Goal: Communication & Community: Answer question/provide support

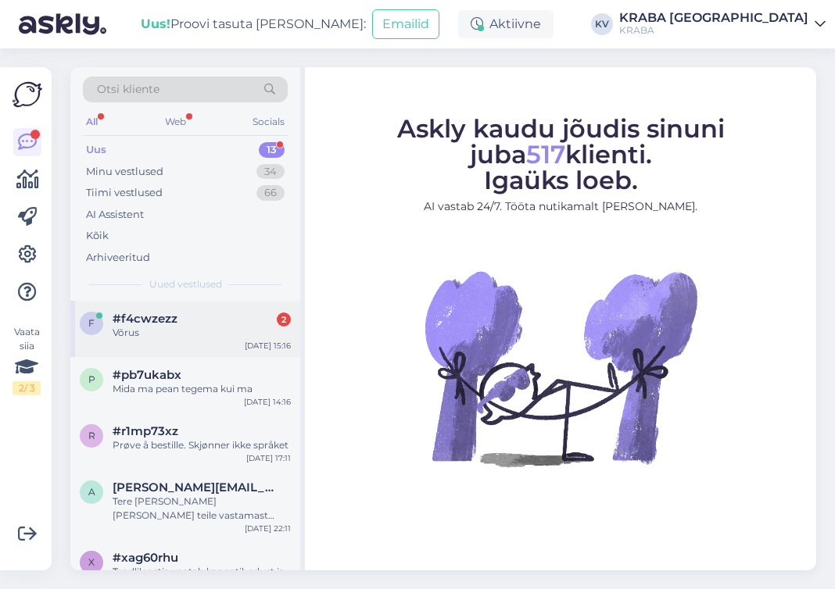
click at [189, 331] on div "Võrus" at bounding box center [202, 333] width 178 height 14
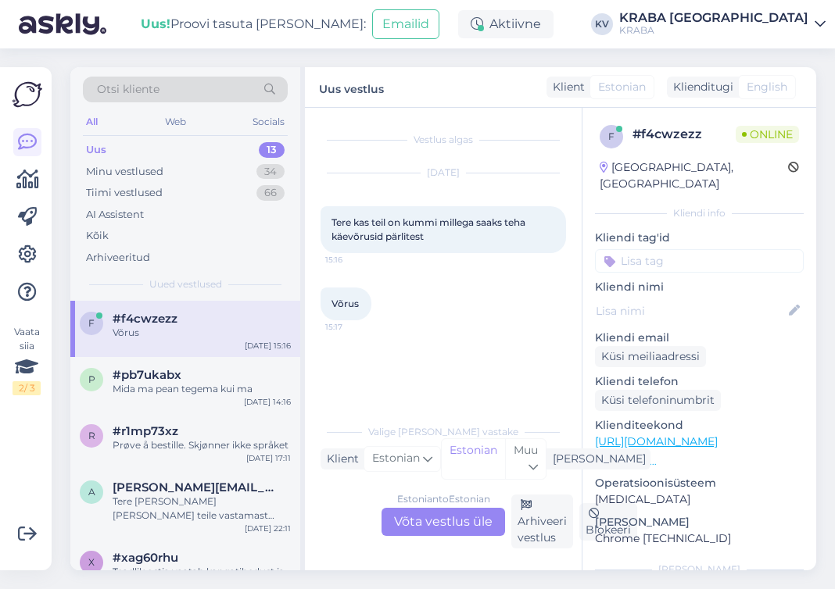
click at [480, 522] on div "Estonian to Estonian Võta vestlus üle" at bounding box center [442, 522] width 123 height 28
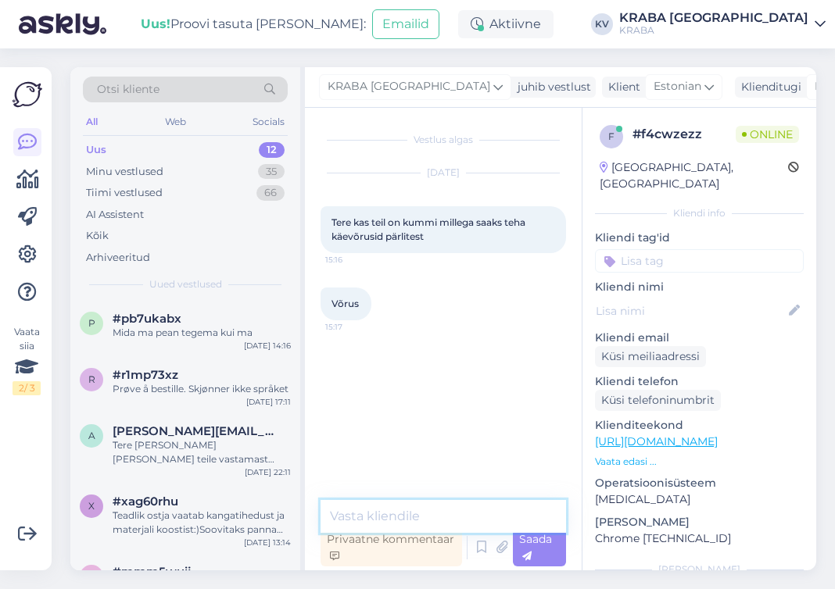
click at [386, 510] on textarea at bounding box center [442, 516] width 245 height 33
type textarea "t"
type textarea "Tere! Ei ole [PERSON_NAME] kahjuks."
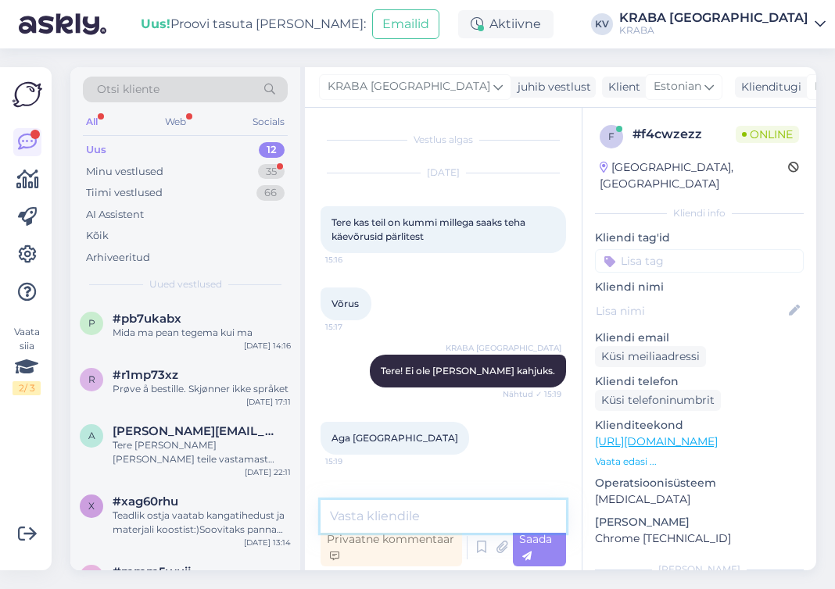
click at [442, 509] on textarea at bounding box center [442, 516] width 245 height 33
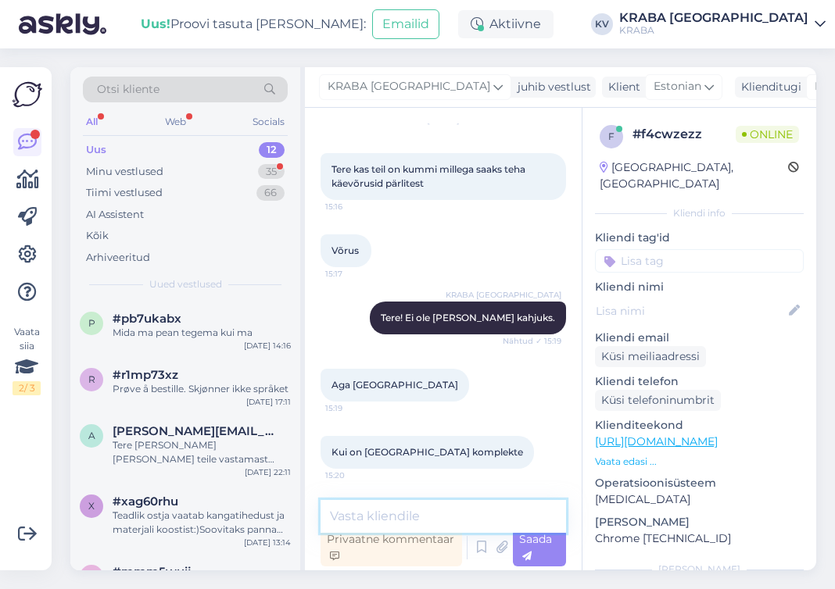
click at [431, 530] on textarea at bounding box center [442, 516] width 245 height 33
click at [507, 510] on textarea at bounding box center [442, 516] width 245 height 33
click at [456, 506] on textarea at bounding box center [442, 516] width 245 height 33
paste textarea "[PHONE_NUMBER]"
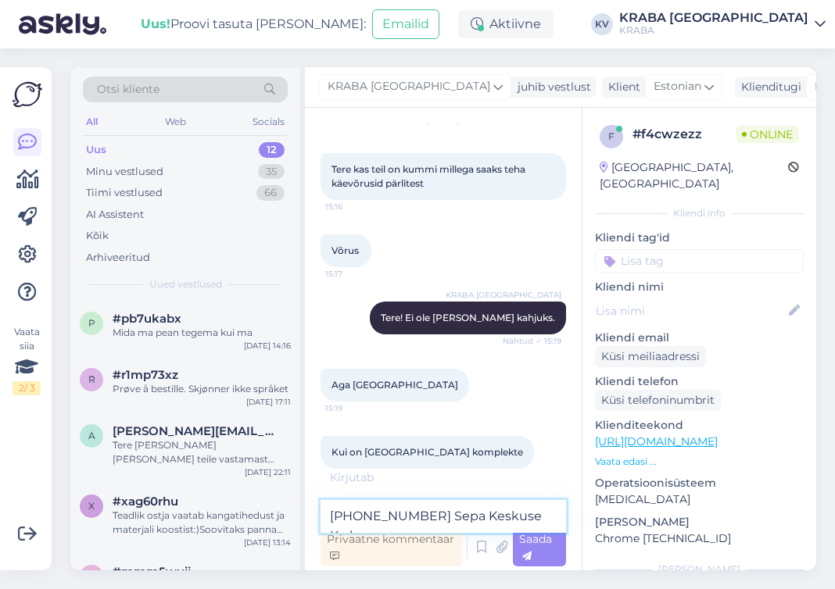
scroll to position [70, 0]
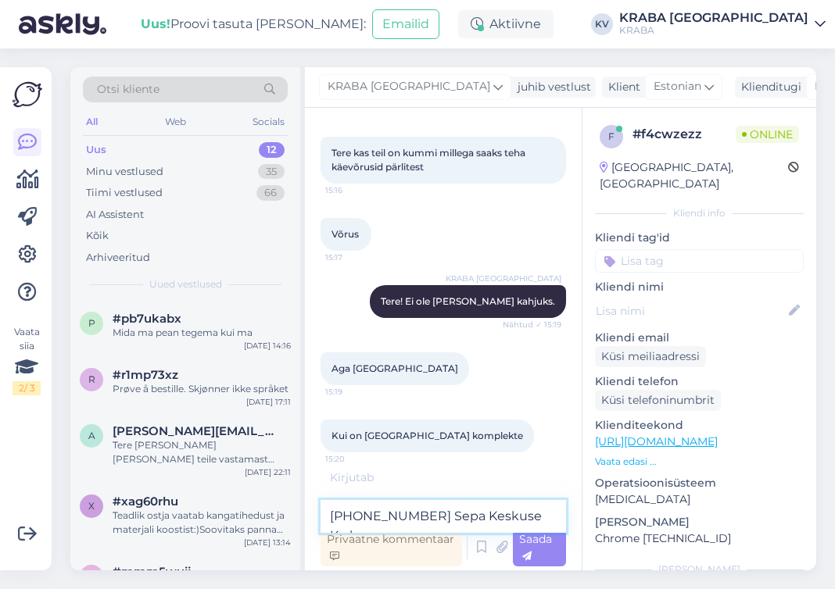
paste textarea "[PHONE_NUMBER]"
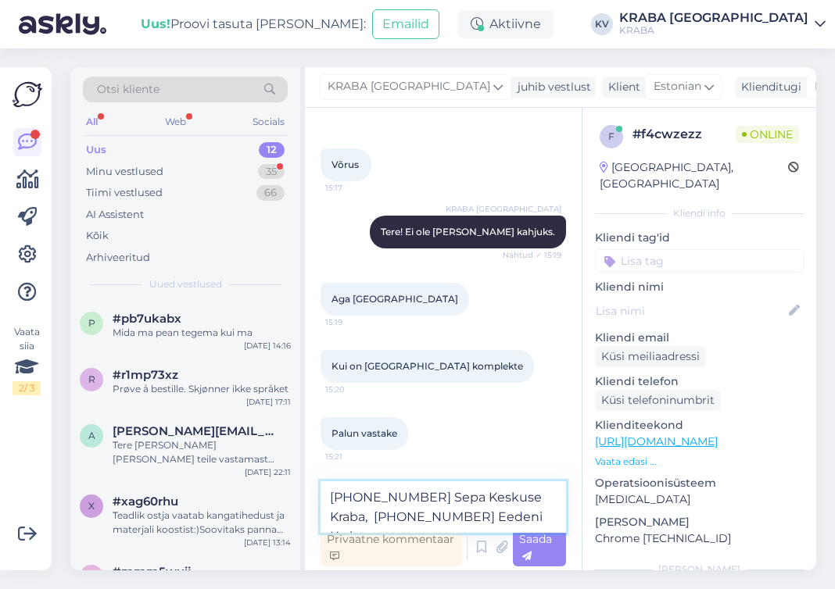
scroll to position [156, 0]
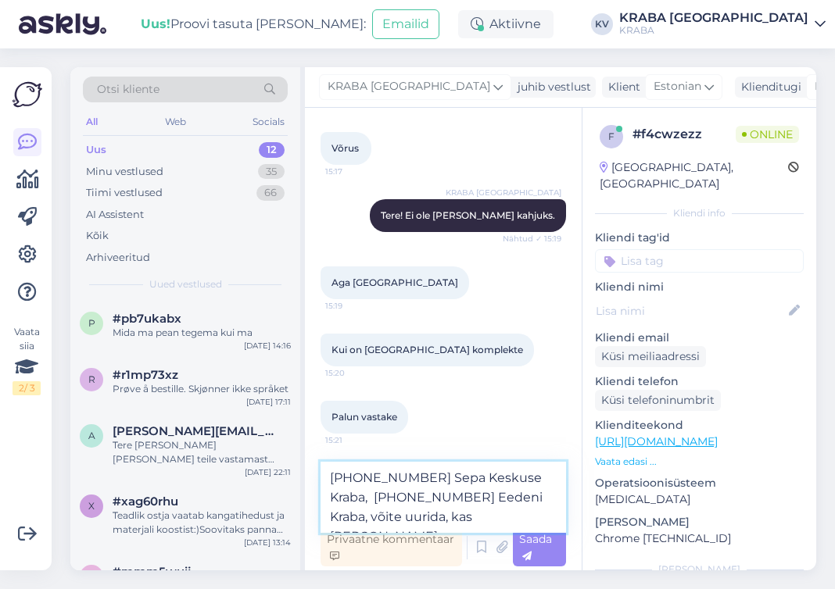
type textarea "[PHONE_NUMBER] Sepa Keskuse Kraba, [PHONE_NUMBER] Eedeni Kraba, võite uurida, k…"
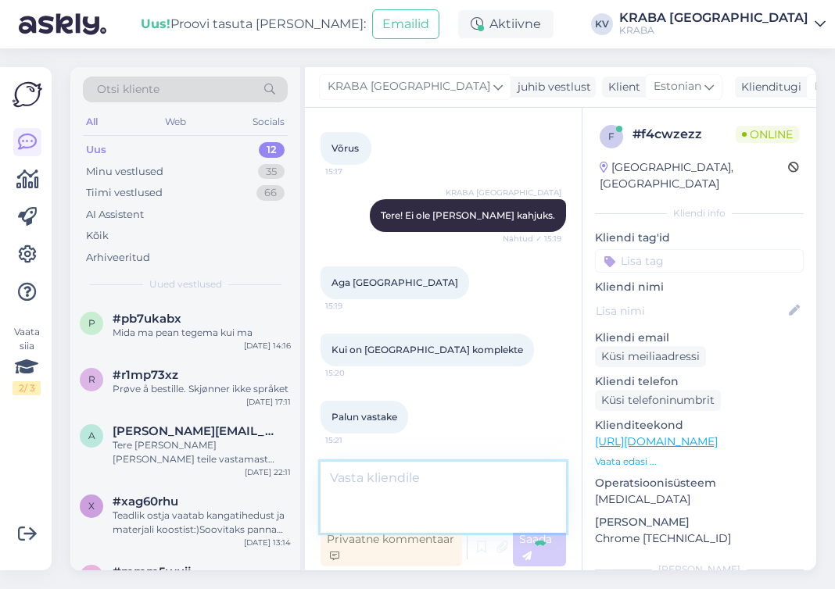
scroll to position [202, 0]
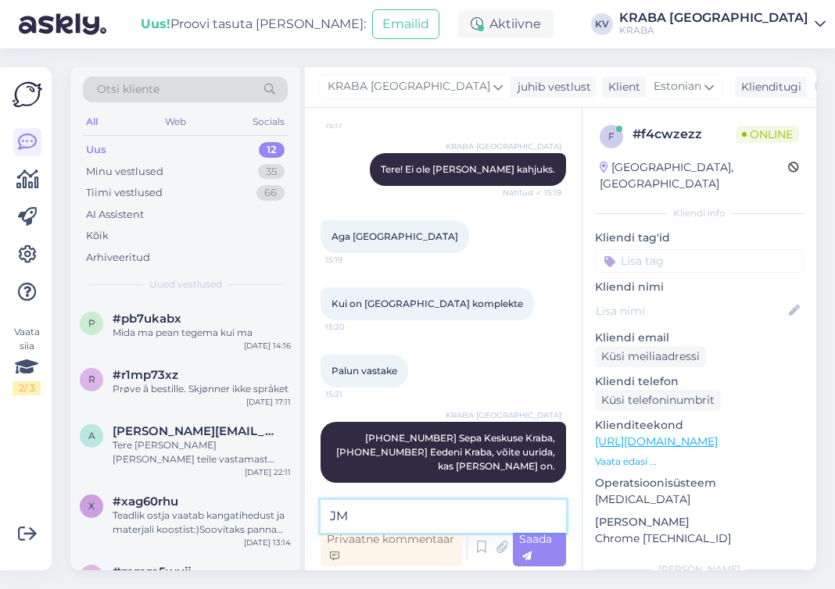
type textarea "J"
type textarea "Milliseid komplekte mõtlete?"
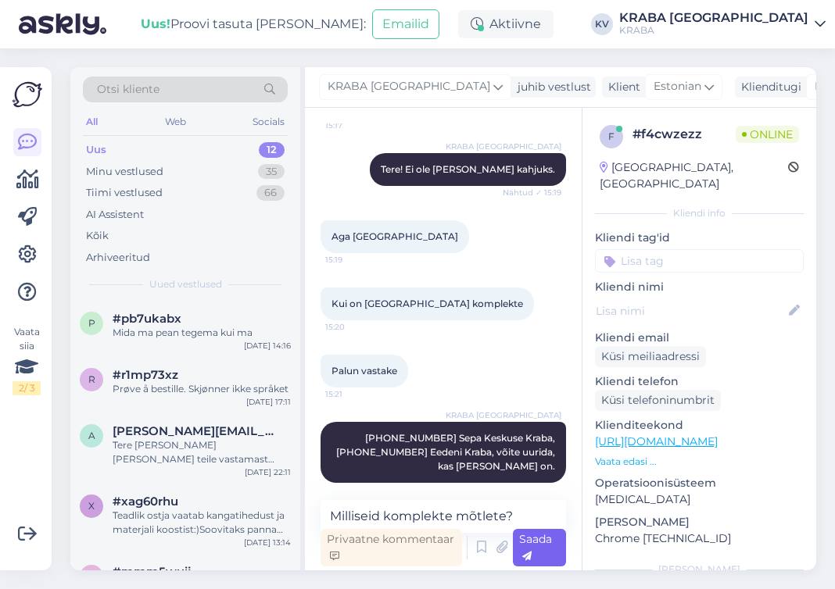
click at [549, 552] on span "Saada" at bounding box center [535, 547] width 33 height 30
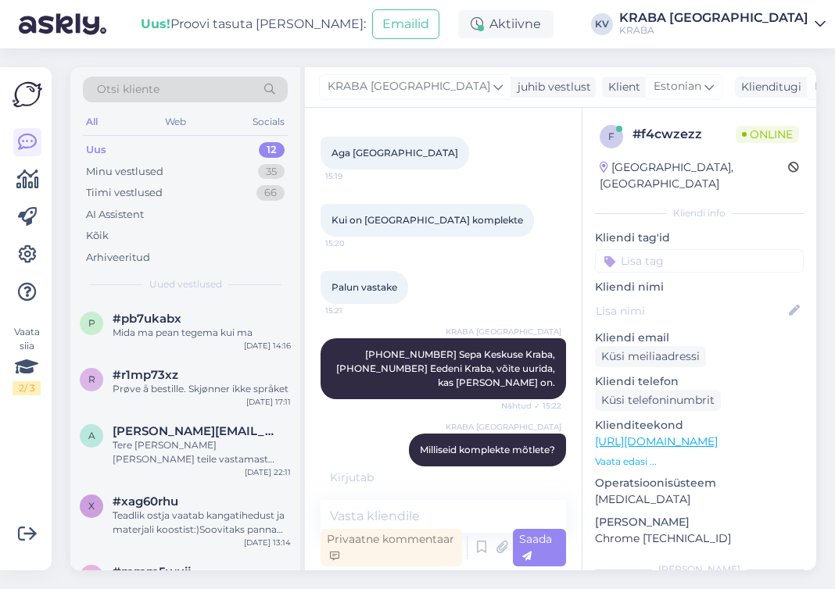
scroll to position [336, 0]
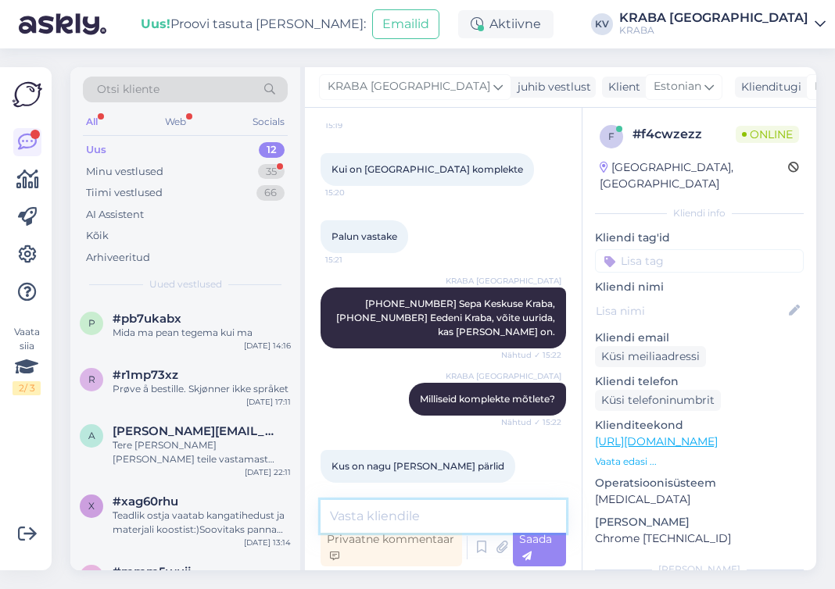
click at [417, 511] on textarea at bounding box center [442, 516] width 245 height 33
type textarea "Vaatame kohe, oodake palun hetk."
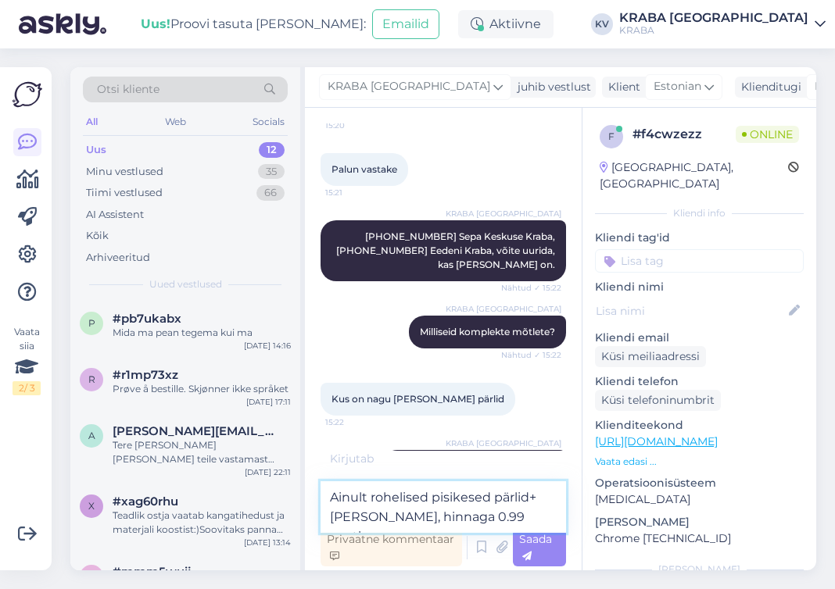
type textarea "Ainult rohelised pisikesed pärlid+[PERSON_NAME], hinnaga 0.99 senti."
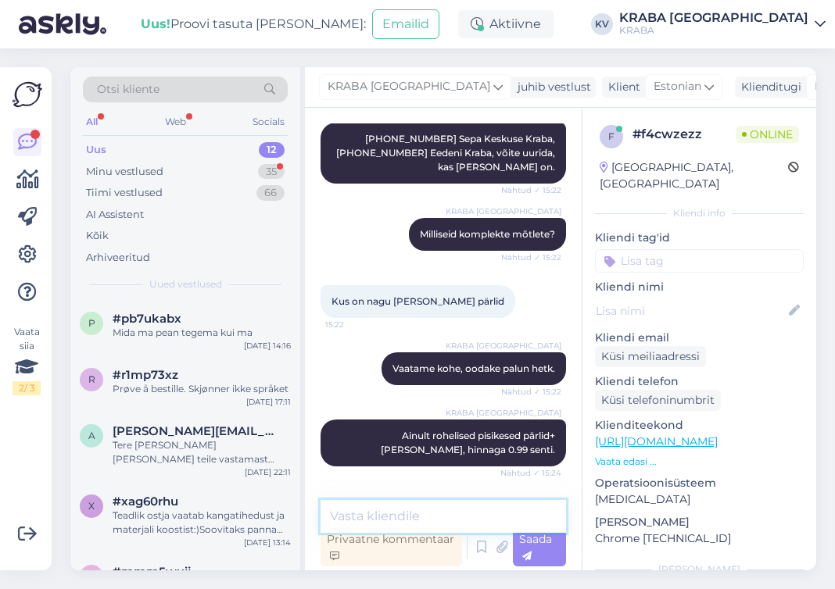
scroll to position [552, 0]
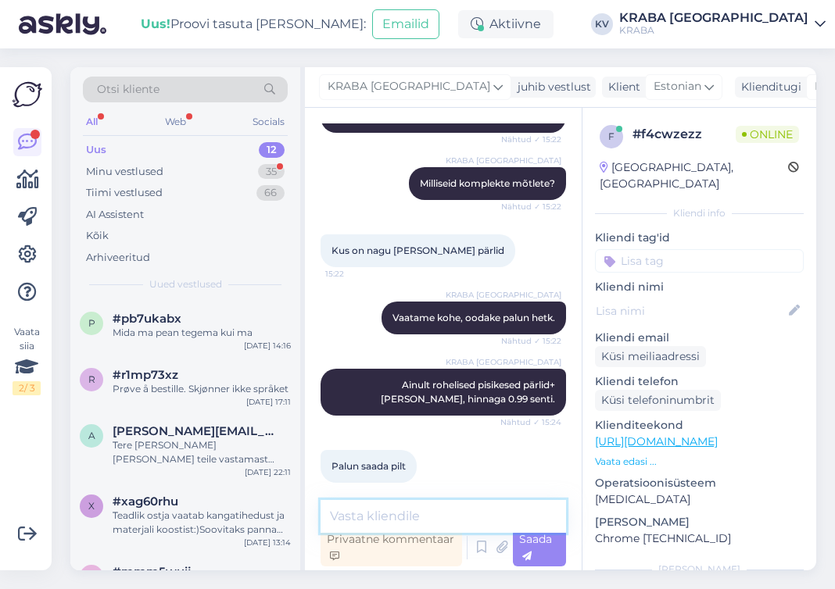
click at [381, 521] on textarea at bounding box center [442, 516] width 245 height 33
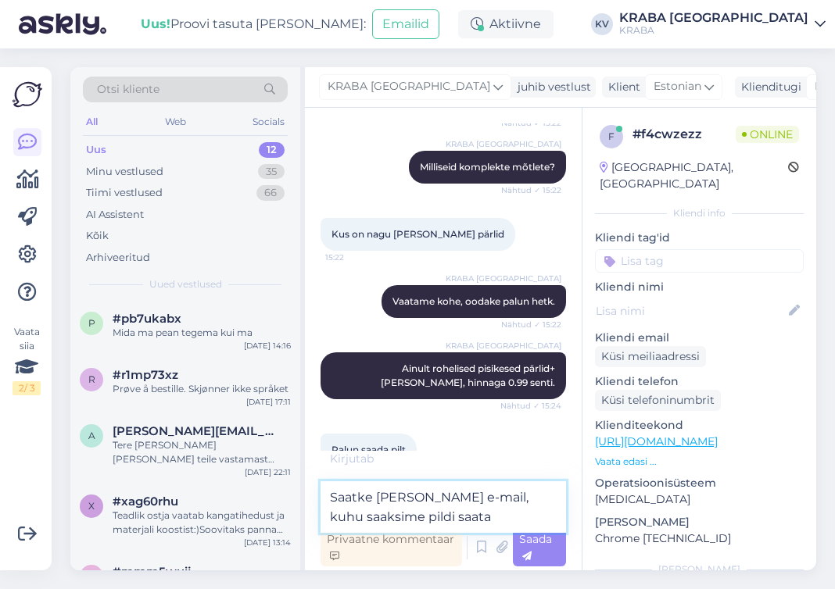
type textarea "Saatke [PERSON_NAME] e-mail, kuhu saaksime pildi saata."
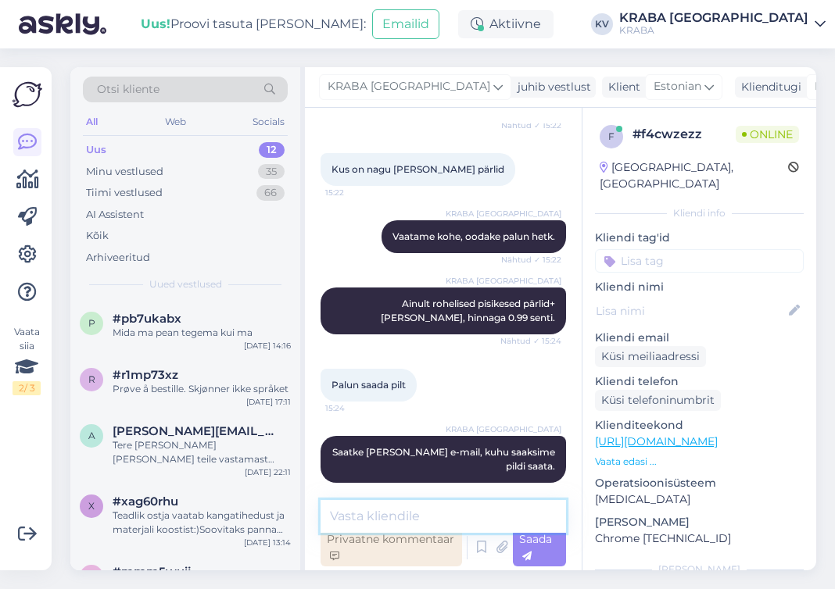
scroll to position [700, 0]
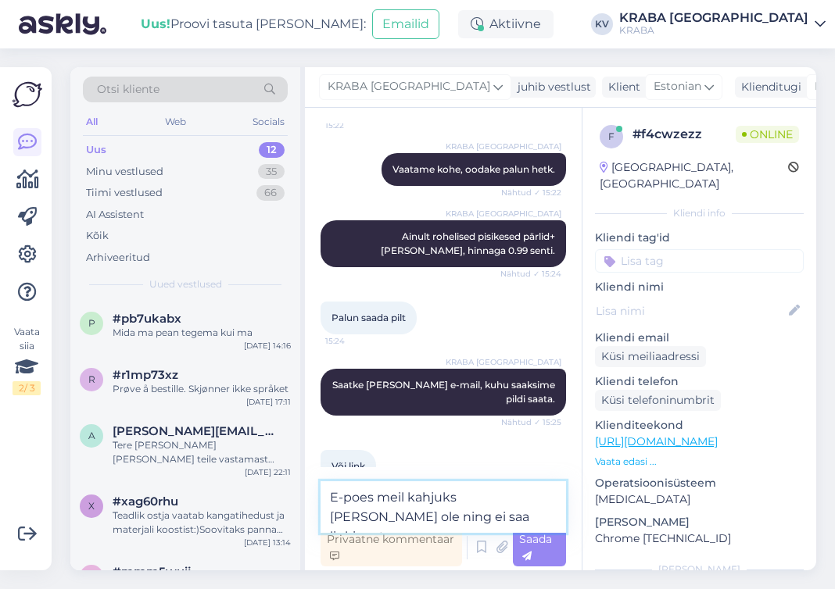
type textarea "E-poes meil kahjuks [PERSON_NAME] ole ning ei saa linki saata."
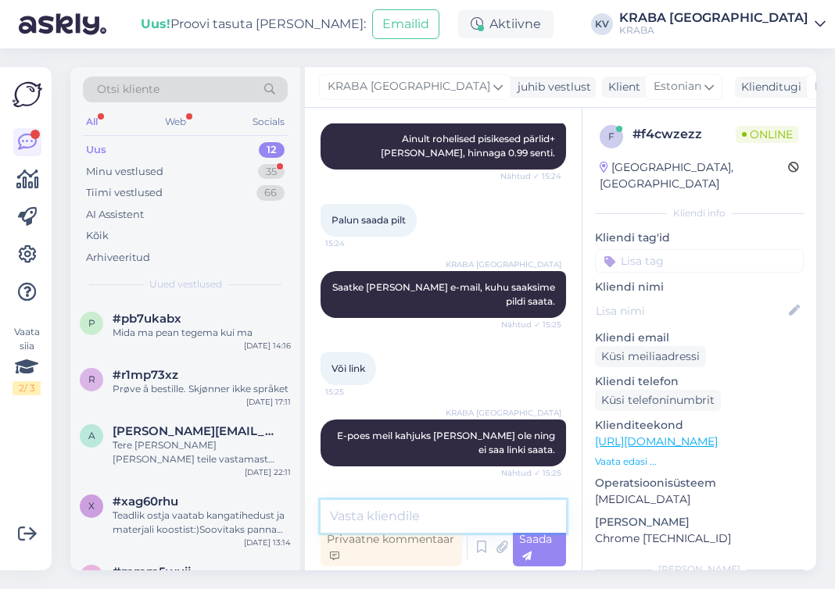
scroll to position [849, 0]
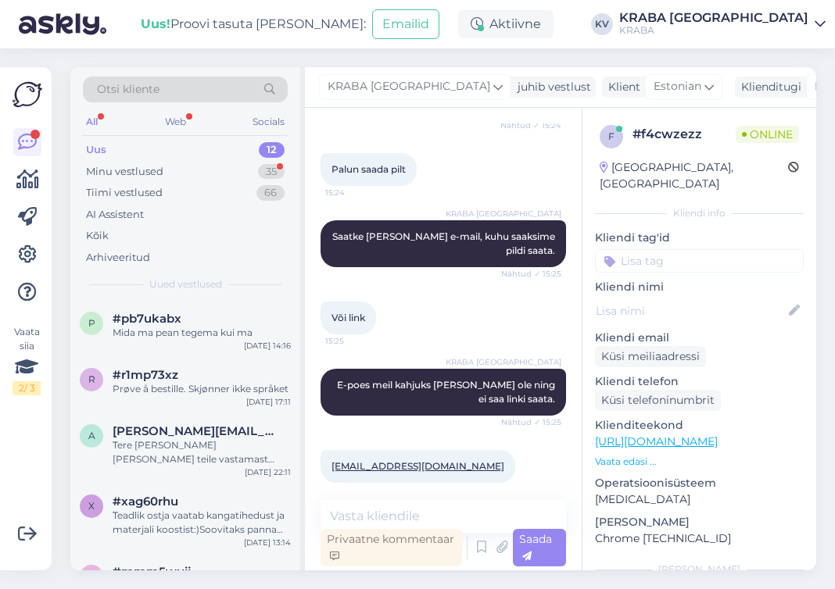
drag, startPoint x: 390, startPoint y: 454, endPoint x: 444, endPoint y: 411, distance: 69.0
click at [444, 411] on div "KRABA [GEOGRAPHIC_DATA] E-poes meil kahjuks [PERSON_NAME] ole ning ei saa linki…" at bounding box center [442, 392] width 245 height 81
drag, startPoint x: 417, startPoint y: 453, endPoint x: 381, endPoint y: 521, distance: 76.6
click at [381, 521] on textarea at bounding box center [442, 516] width 245 height 33
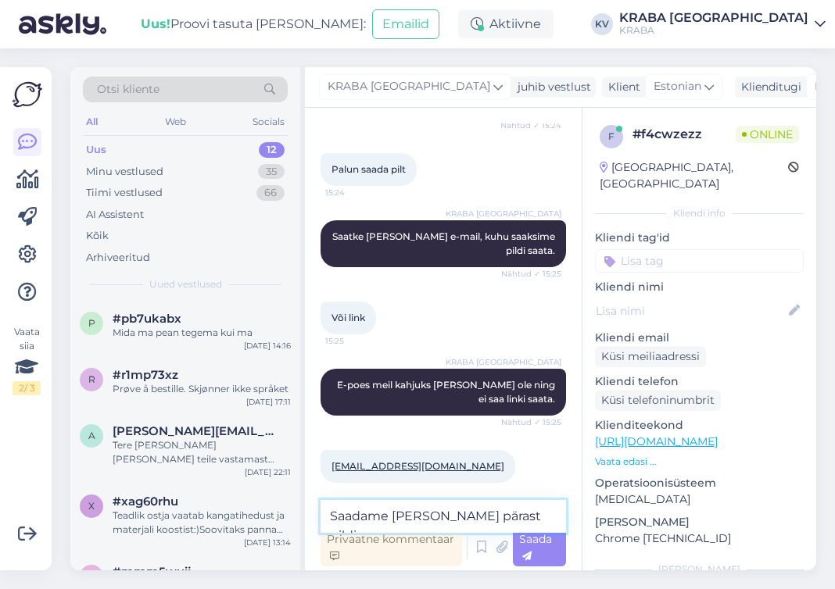
type textarea "Saadame [PERSON_NAME] pärast pildi. :)"
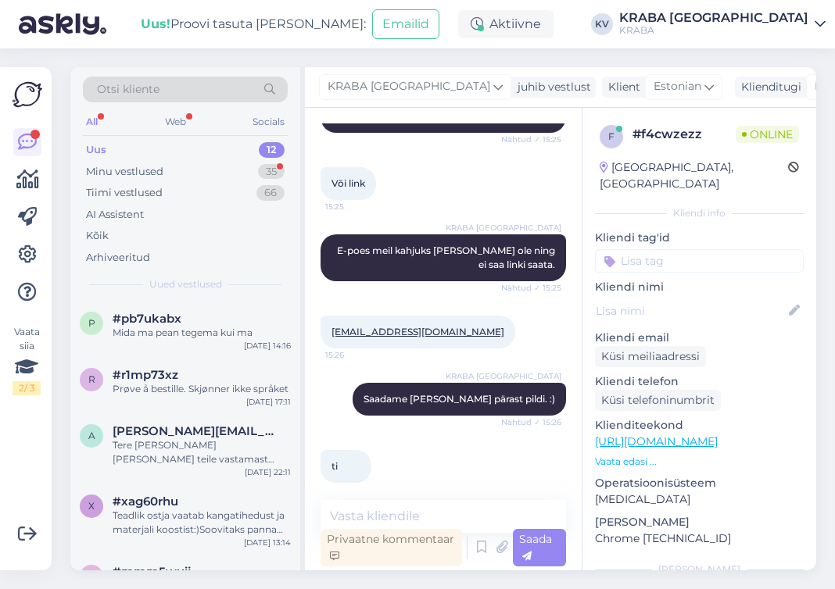
scroll to position [1050, 0]
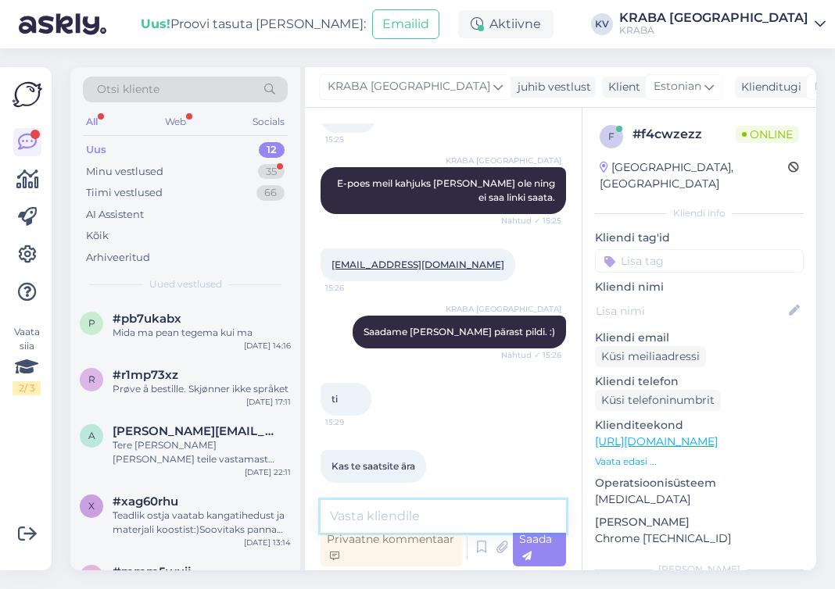
click at [393, 516] on textarea at bounding box center [442, 516] width 245 height 33
type textarea "j"
type textarea "Jah"
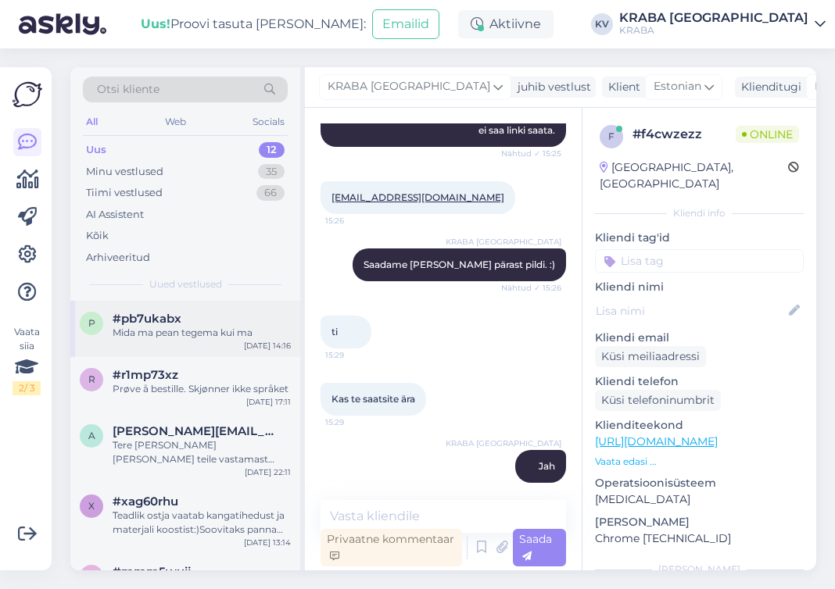
click at [233, 327] on div "Mida ma pean tegema kui ma" at bounding box center [202, 333] width 178 height 14
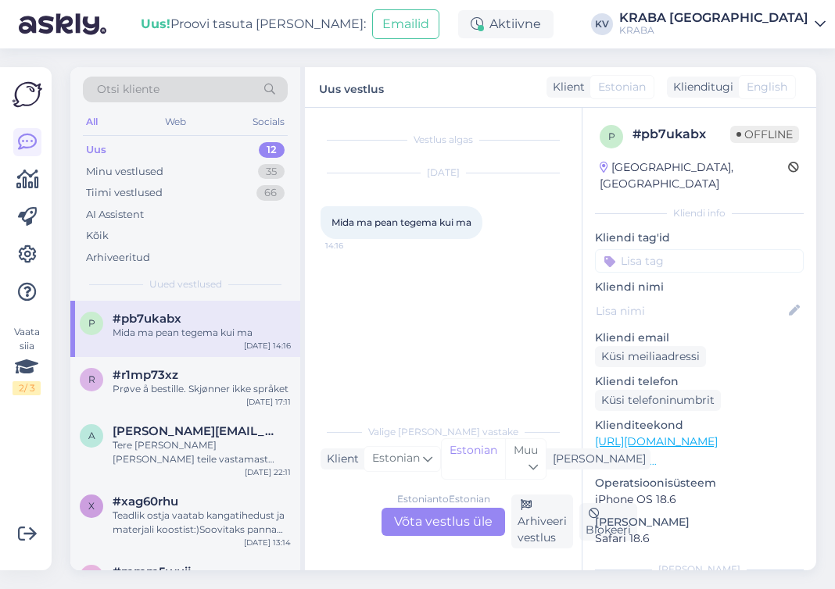
click at [380, 188] on div "[DATE] Mida ma pean tegema kui ma 14:16" at bounding box center [442, 206] width 245 height 100
click at [111, 170] on div "Minu vestlused" at bounding box center [124, 172] width 77 height 16
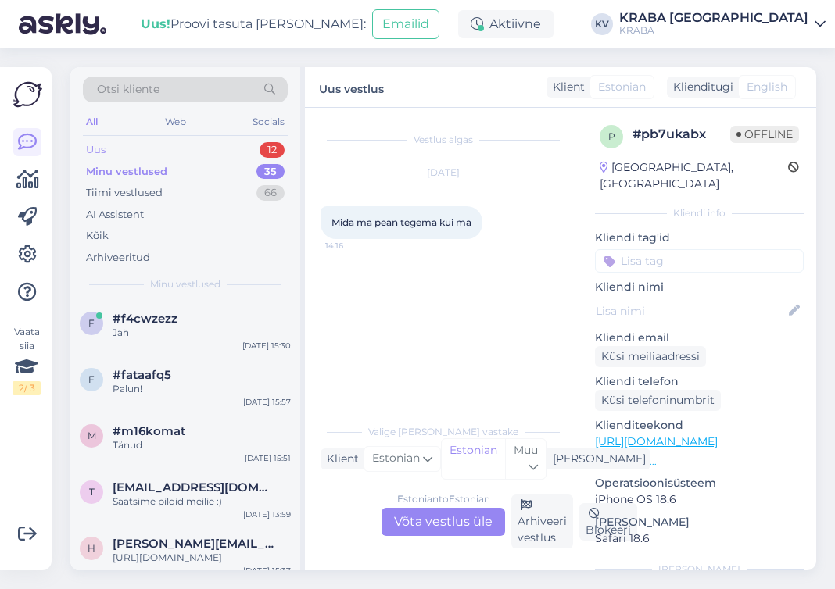
click at [113, 149] on div "Uus 12" at bounding box center [185, 150] width 205 height 22
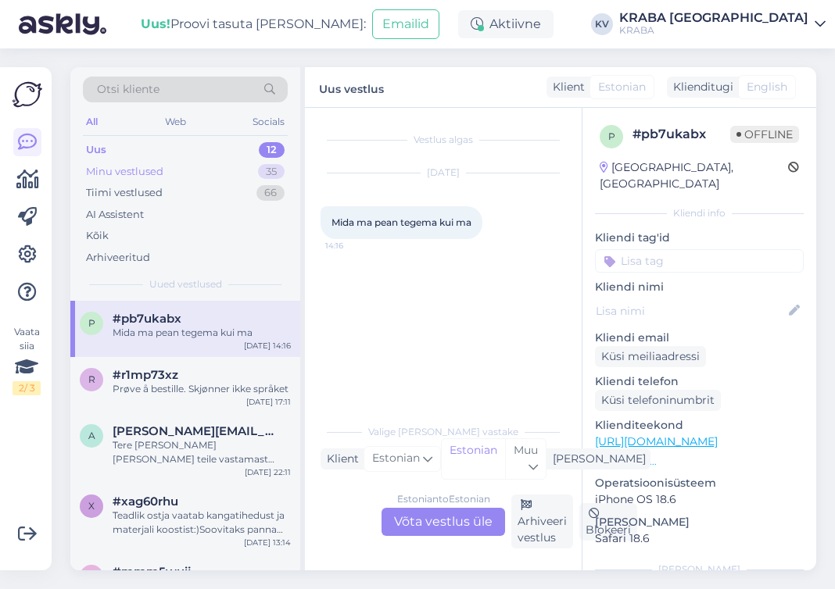
click at [112, 179] on div "Minu vestlused 35" at bounding box center [185, 172] width 205 height 22
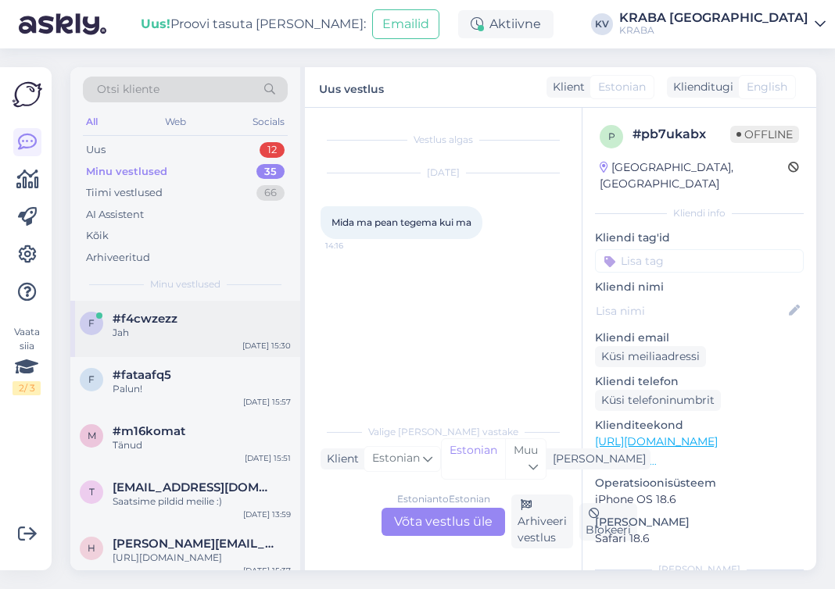
click at [143, 320] on span "#f4cwzezz" at bounding box center [145, 319] width 65 height 14
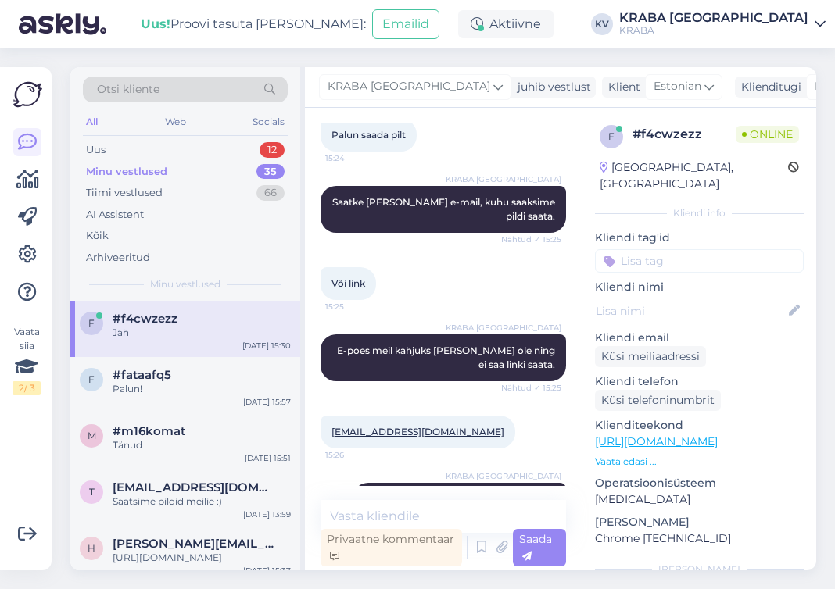
scroll to position [1118, 0]
